Goal: Check status: Check status

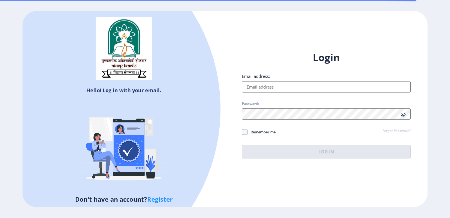
click at [281, 82] on input "Email address:" at bounding box center [326, 86] width 169 height 11
type input "[EMAIL_ADDRESS][DOMAIN_NAME]"
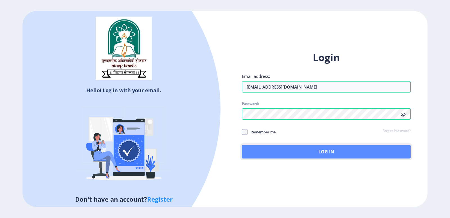
click at [314, 150] on button "Log In" at bounding box center [326, 152] width 169 height 14
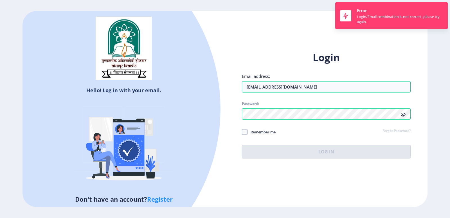
click at [405, 115] on icon at bounding box center [403, 114] width 5 height 4
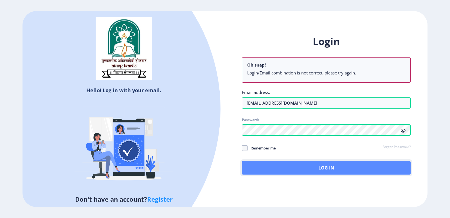
click at [326, 166] on button "Log In" at bounding box center [326, 168] width 169 height 14
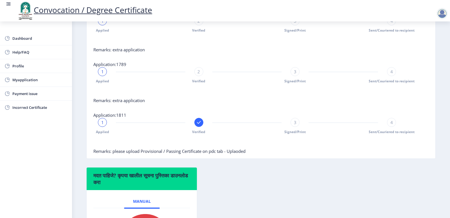
scroll to position [253, 0]
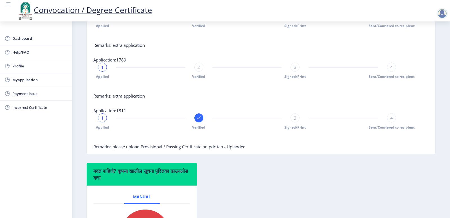
drag, startPoint x: 147, startPoint y: 152, endPoint x: 250, endPoint y: 152, distance: 102.1
click at [250, 144] on div at bounding box center [246, 137] width 307 height 11
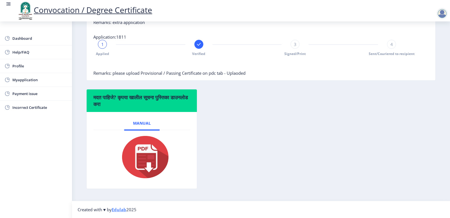
scroll to position [195, 0]
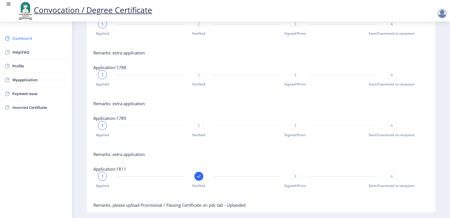
click at [24, 36] on span "Dashboard" at bounding box center [39, 38] width 55 height 7
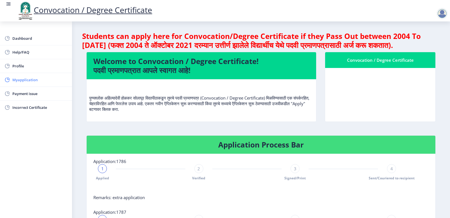
click at [21, 80] on span "Myapplication" at bounding box center [39, 79] width 55 height 7
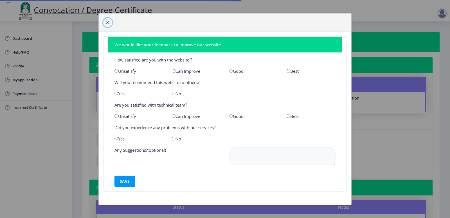
click at [104, 22] on button "button" at bounding box center [107, 22] width 9 height 9
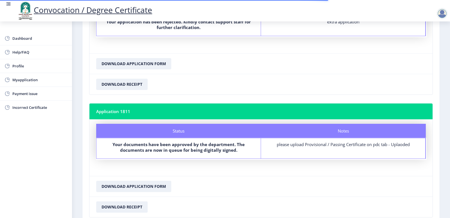
scroll to position [485, 0]
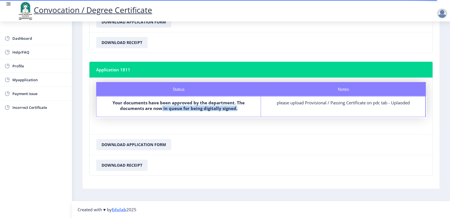
drag, startPoint x: 161, startPoint y: 107, endPoint x: 219, endPoint y: 111, distance: 57.8
click at [219, 111] on div "Your documents have been approved by the department. The documents are now in q…" at bounding box center [179, 107] width 154 height 14
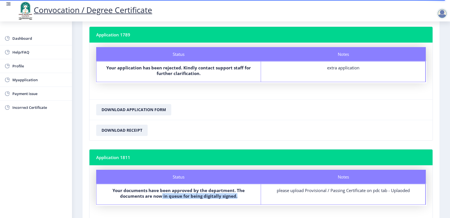
scroll to position [400, 0]
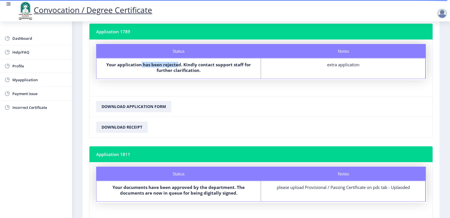
drag, startPoint x: 142, startPoint y: 66, endPoint x: 178, endPoint y: 66, distance: 35.2
click at [178, 66] on b "Your application has been rejected. Kindly contact support staff for further cl…" at bounding box center [178, 67] width 145 height 11
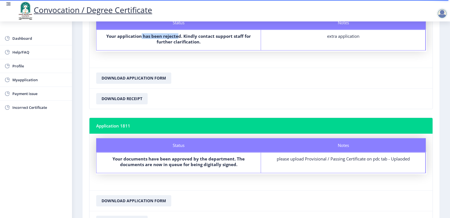
scroll to position [485, 0]
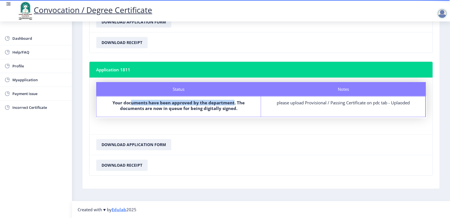
drag, startPoint x: 132, startPoint y: 102, endPoint x: 232, endPoint y: 104, distance: 100.2
click at [232, 104] on b "Your documents have been approved by the department. The documents are now in q…" at bounding box center [179, 105] width 132 height 11
click at [187, 113] on div "Status Your documents have been approved by the department. The documents are n…" at bounding box center [179, 106] width 165 height 20
drag, startPoint x: 115, startPoint y: 104, endPoint x: 234, endPoint y: 104, distance: 119.0
click at [234, 104] on b "Your documents have been approved by the department. The documents are now in q…" at bounding box center [179, 105] width 132 height 11
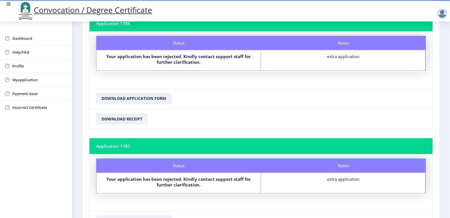
scroll to position [0, 0]
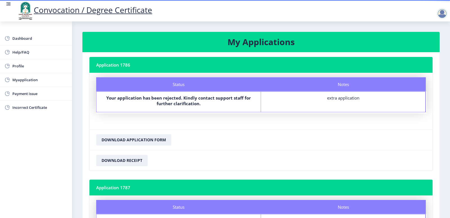
click at [440, 13] on div at bounding box center [442, 13] width 11 height 11
click at [427, 45] on span "Log out" at bounding box center [428, 44] width 36 height 7
